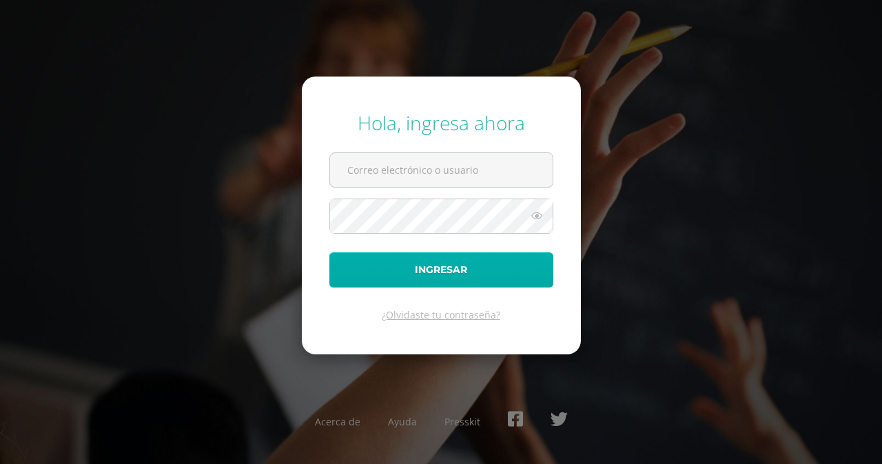
type input "[EMAIL_ADDRESS][DOMAIN_NAME]"
click at [408, 265] on button "Ingresar" at bounding box center [441, 269] width 224 height 35
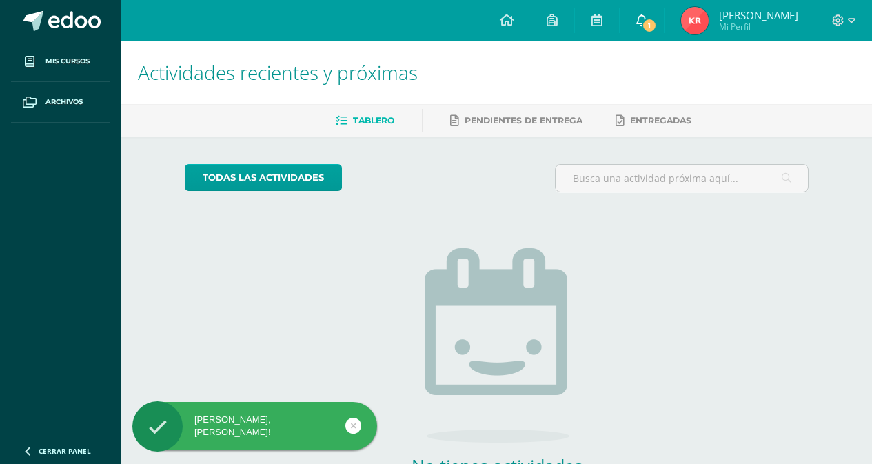
click at [664, 17] on link "1" at bounding box center [642, 20] width 44 height 41
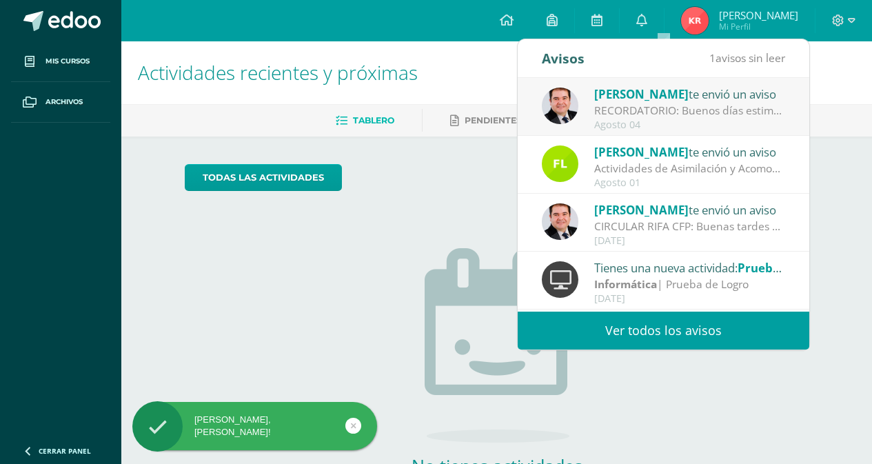
click at [658, 119] on div "Agosto 04" at bounding box center [690, 125] width 192 height 12
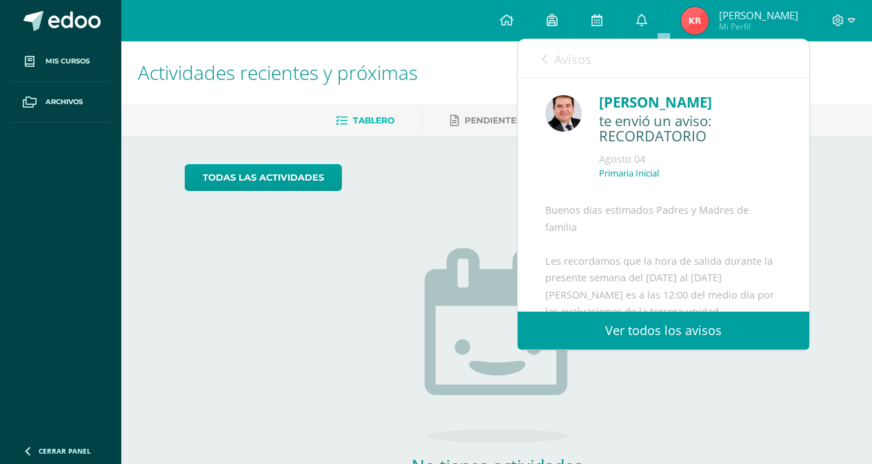
click at [635, 325] on link "Ver todos los avisos" at bounding box center [664, 331] width 292 height 38
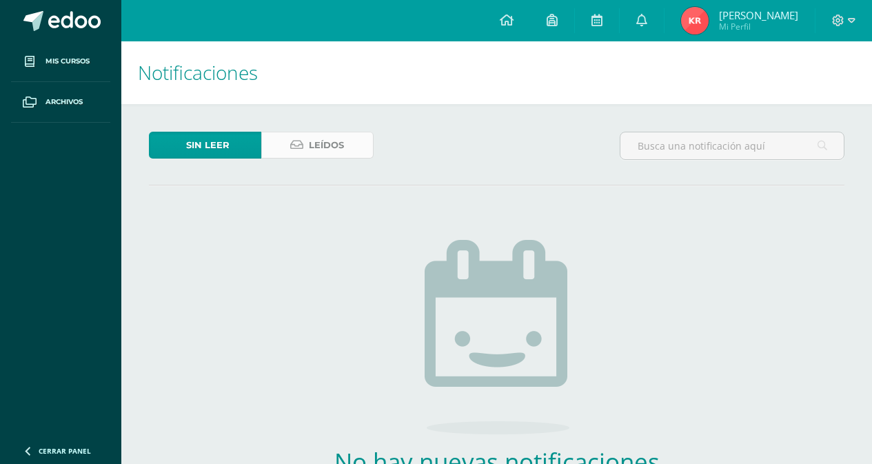
click at [332, 151] on span "Leídos" at bounding box center [326, 145] width 35 height 26
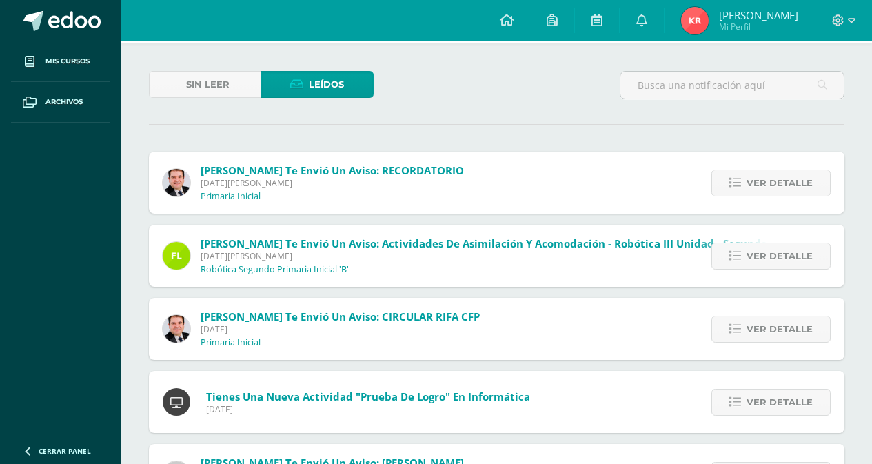
scroll to position [37, 0]
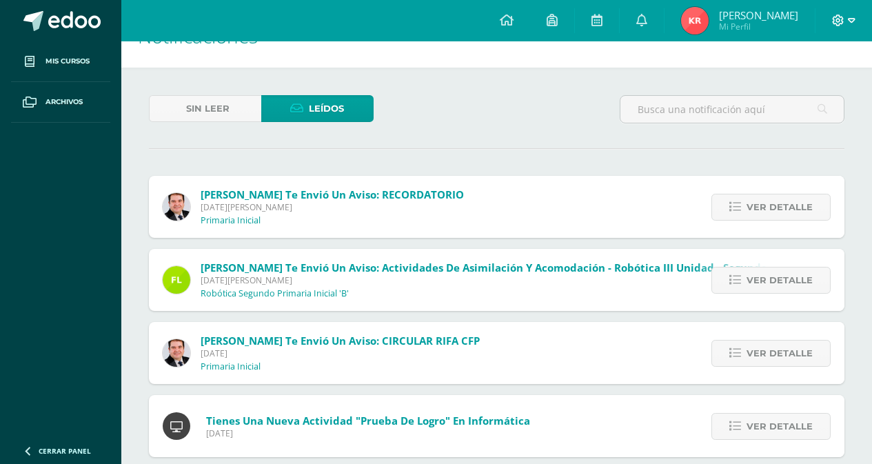
click at [839, 24] on icon at bounding box center [838, 20] width 12 height 12
click at [808, 88] on span "Cerrar sesión" at bounding box center [809, 94] width 62 height 13
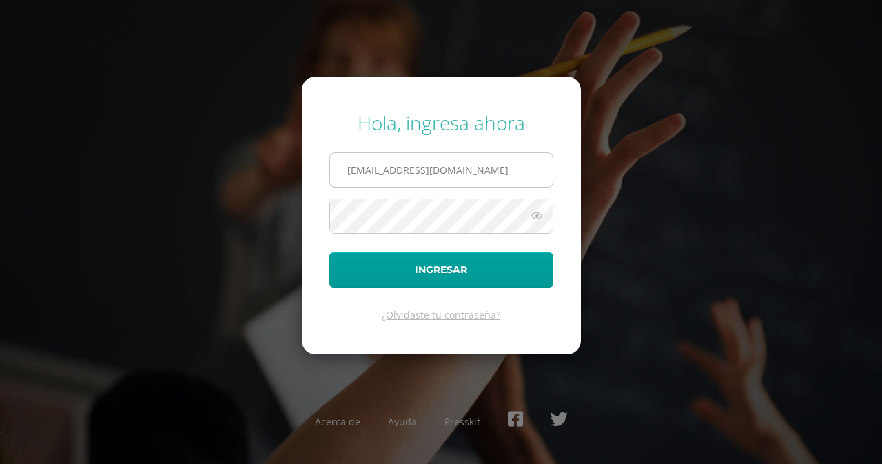
click at [480, 156] on input "[EMAIL_ADDRESS][DOMAIN_NAME]" at bounding box center [441, 170] width 223 height 34
type input "[PERSON_NAME][EMAIL_ADDRESS][DOMAIN_NAME]"
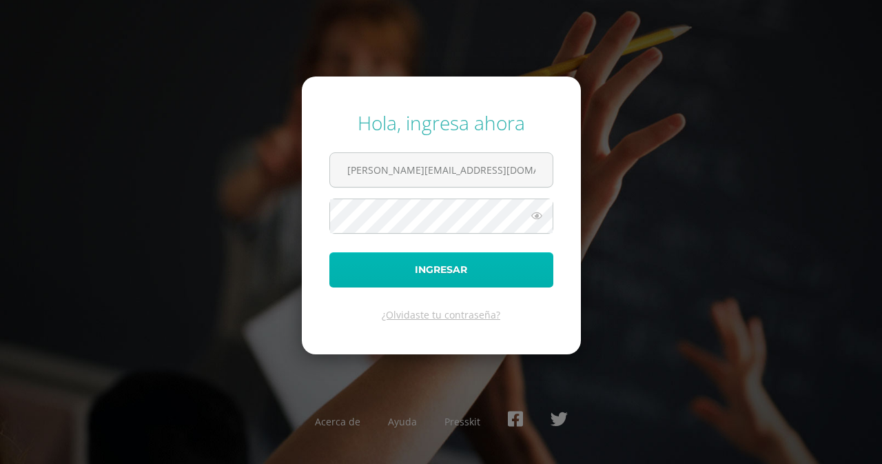
click at [474, 271] on button "Ingresar" at bounding box center [441, 269] width 224 height 35
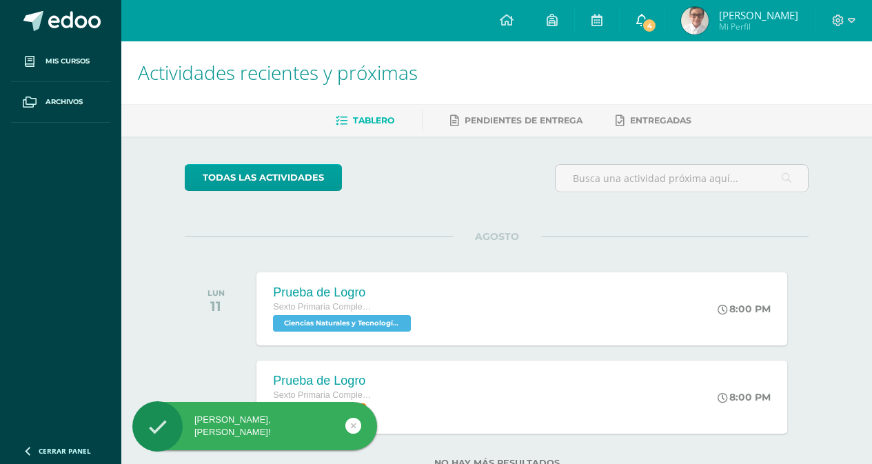
click at [647, 17] on icon at bounding box center [641, 20] width 11 height 12
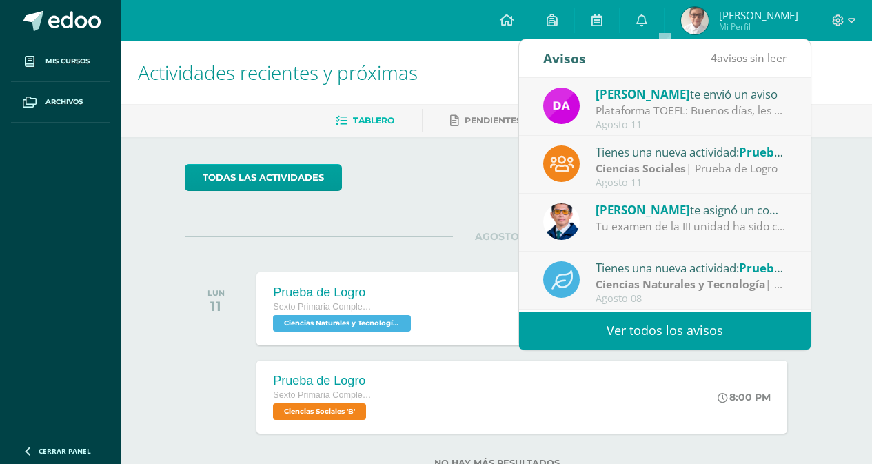
click at [670, 327] on link "Ver todos los avisos" at bounding box center [665, 331] width 292 height 38
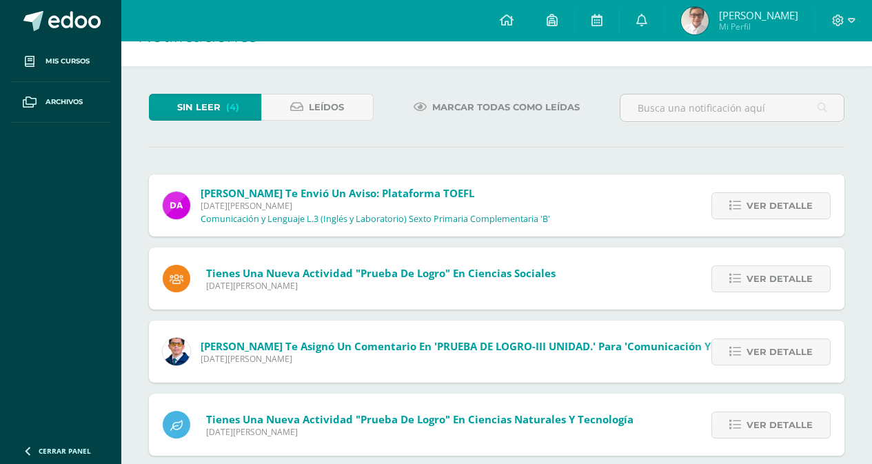
scroll to position [57, 0]
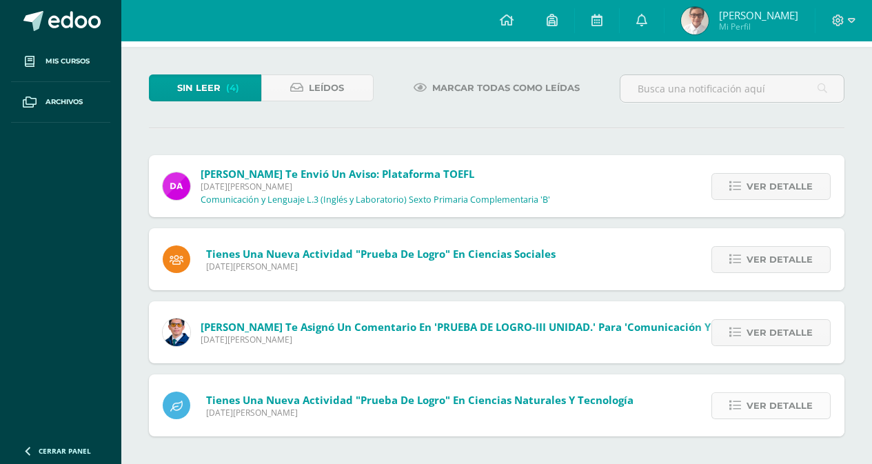
click at [755, 406] on span "Ver detalle" at bounding box center [780, 406] width 66 height 26
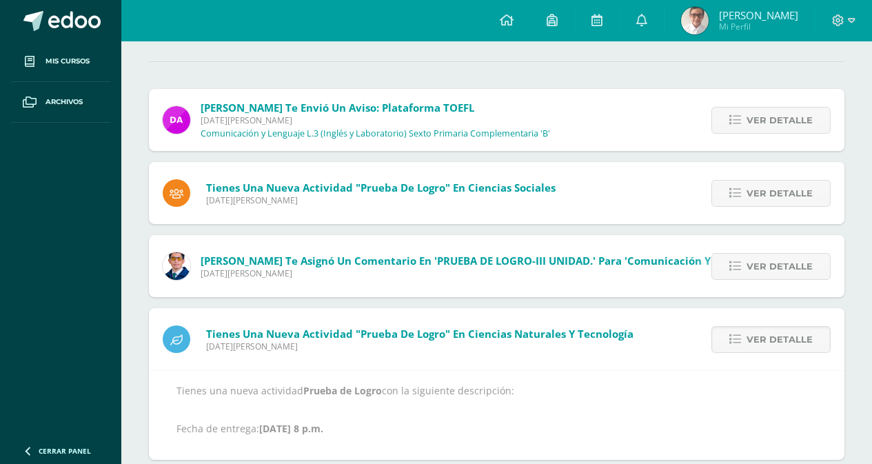
scroll to position [147, 0]
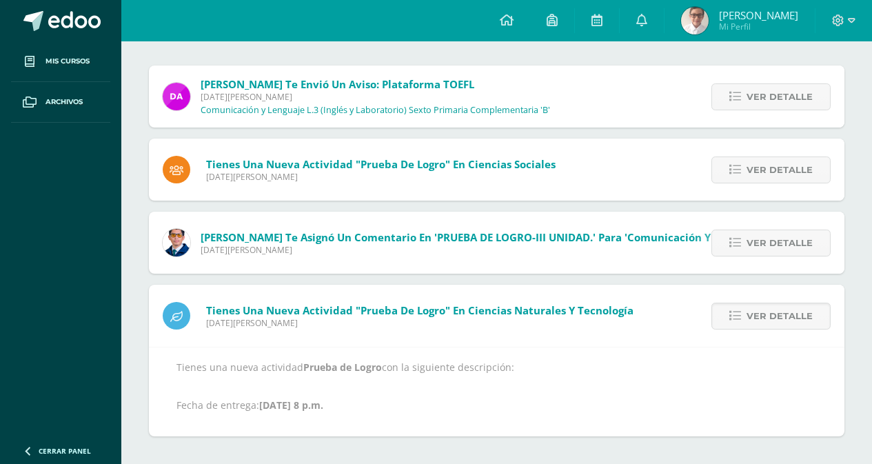
click at [772, 228] on div "Ver detalle" at bounding box center [768, 243] width 154 height 62
click at [767, 240] on span "Ver detalle" at bounding box center [780, 243] width 66 height 26
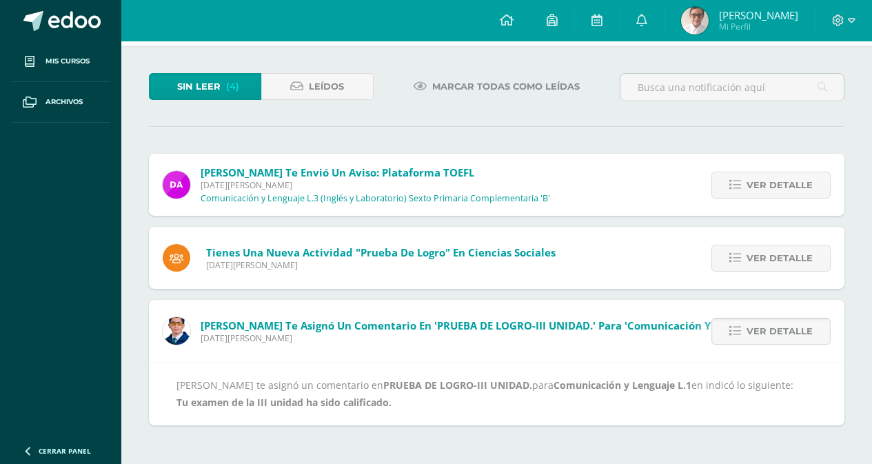
scroll to position [48, 0]
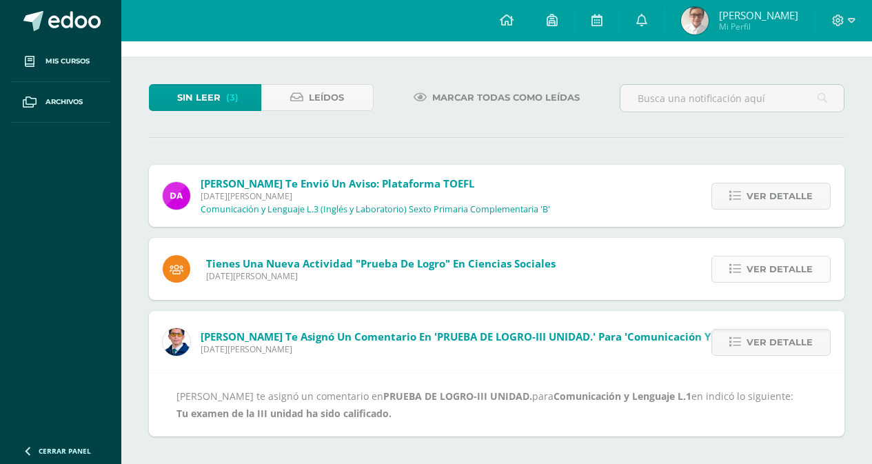
click at [789, 276] on span "Ver detalle" at bounding box center [780, 269] width 66 height 26
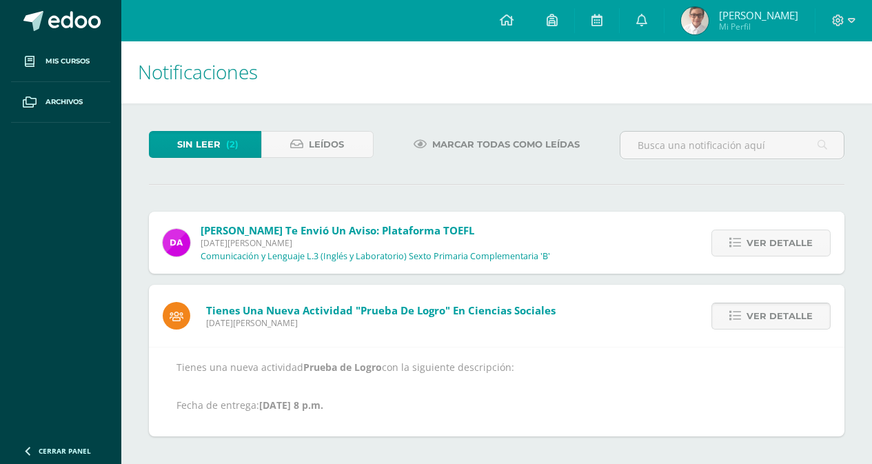
scroll to position [1, 0]
click at [771, 241] on span "Ver detalle" at bounding box center [780, 243] width 66 height 26
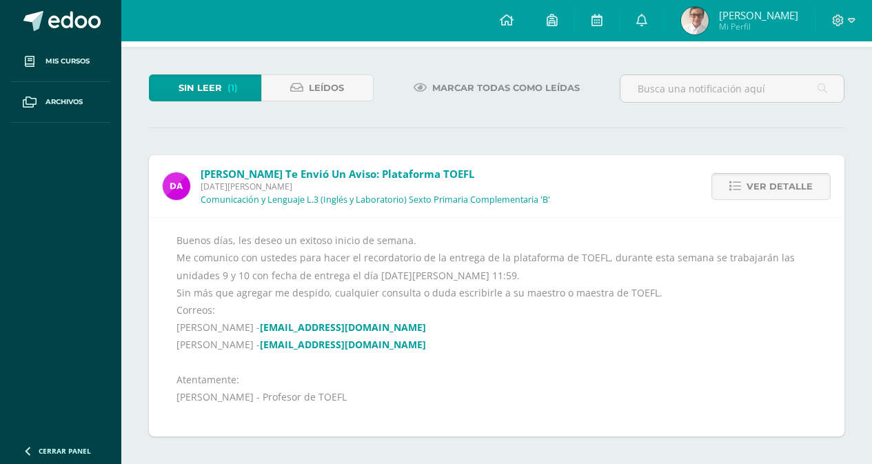
scroll to position [57, 0]
click at [760, 193] on span "Ver detalle" at bounding box center [780, 187] width 66 height 26
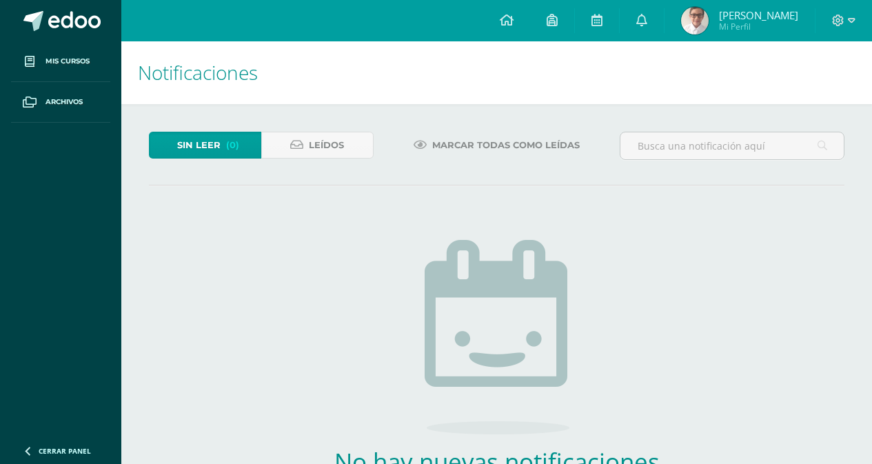
click at [709, 22] on img at bounding box center [695, 21] width 28 height 28
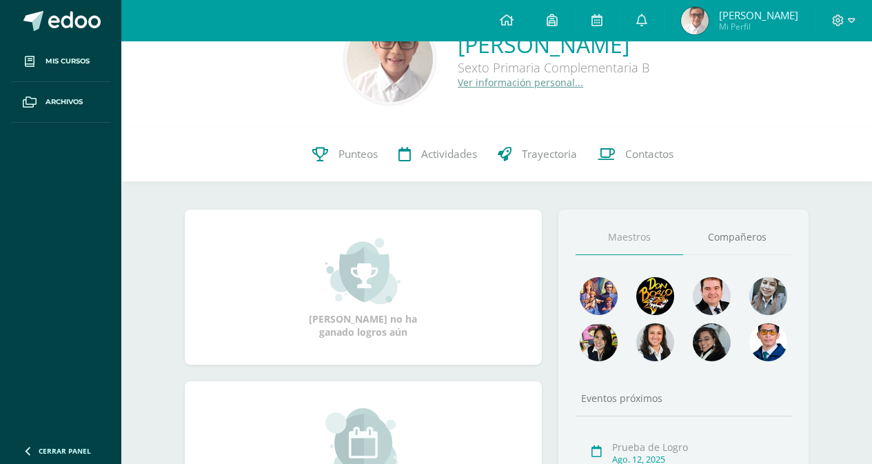
scroll to position [48, 0]
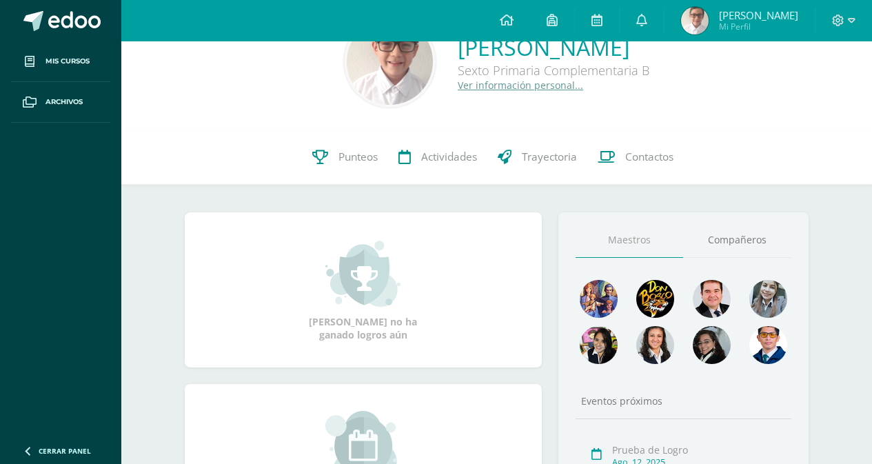
drag, startPoint x: 858, startPoint y: 172, endPoint x: 858, endPoint y: 145, distance: 26.9
click at [858, 145] on div "0 [PERSON_NAME] 21KC01 Punteos Actividades Trayectoria Contactos" at bounding box center [496, 157] width 751 height 55
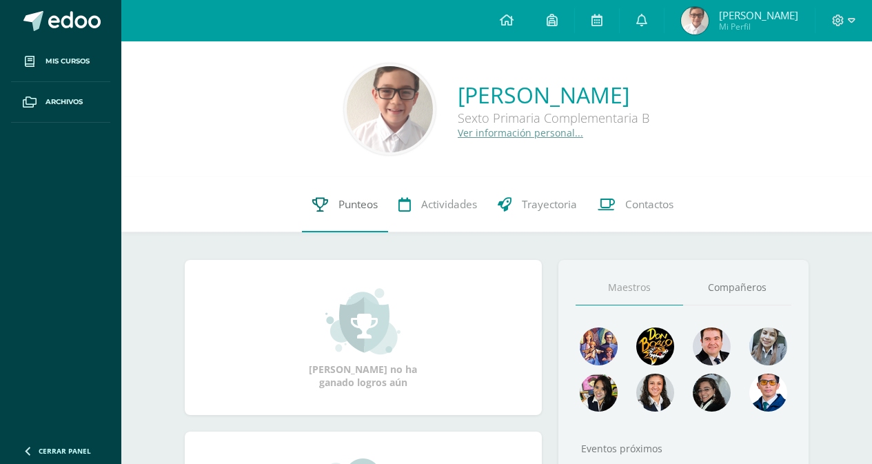
click at [345, 200] on span "Punteos" at bounding box center [357, 204] width 39 height 14
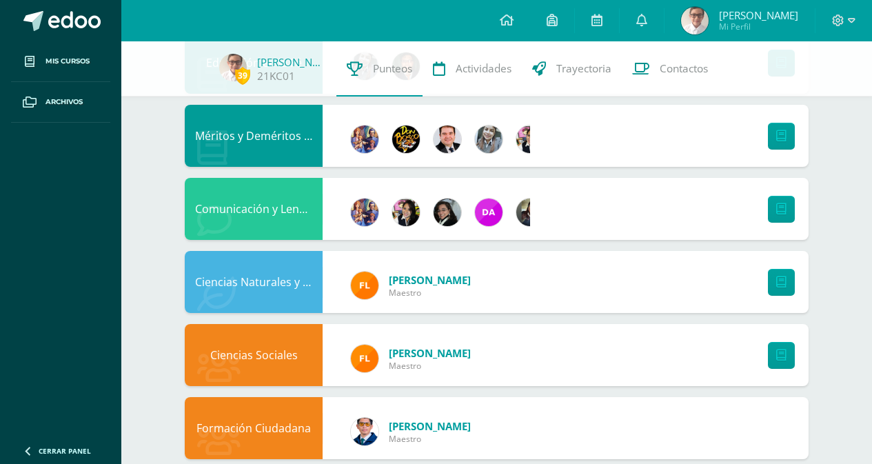
scroll to position [865, 0]
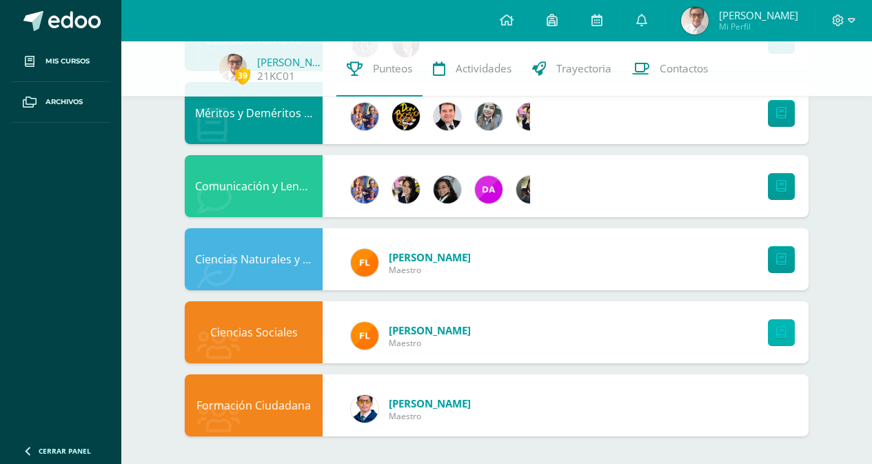
click at [777, 327] on icon at bounding box center [781, 333] width 10 height 12
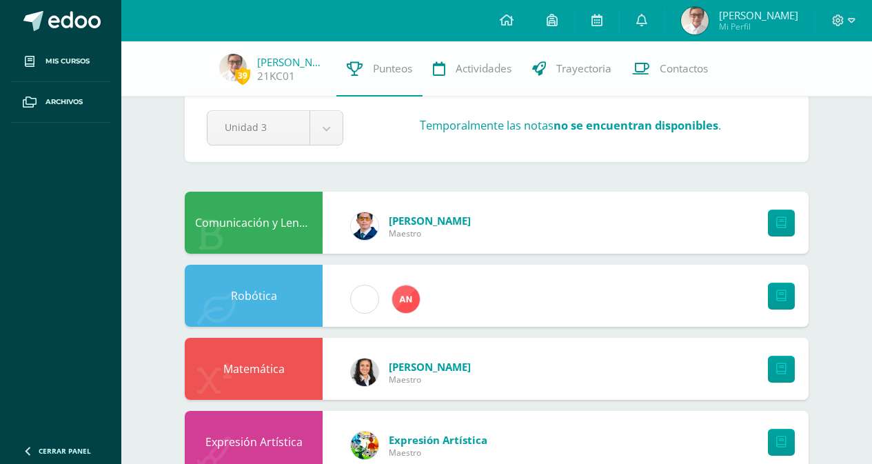
scroll to position [0, 0]
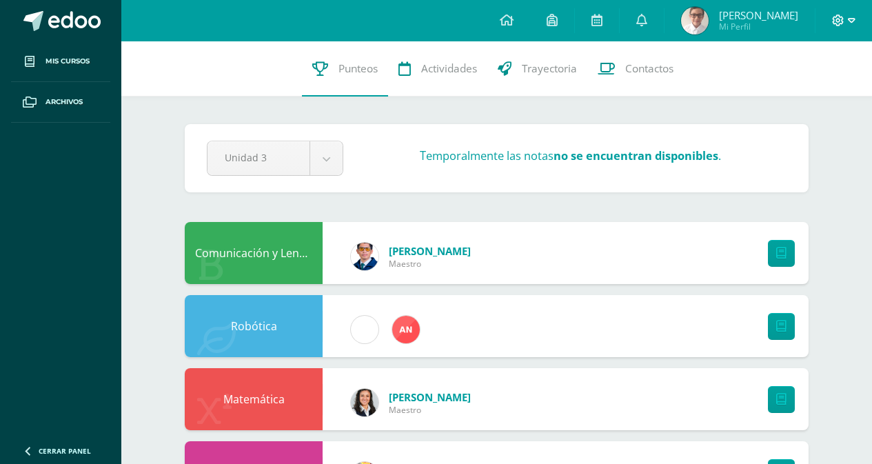
click at [837, 17] on icon at bounding box center [839, 20] width 12 height 12
click at [790, 98] on span "Cerrar sesión" at bounding box center [809, 94] width 62 height 13
